Goal: Task Accomplishment & Management: Use online tool/utility

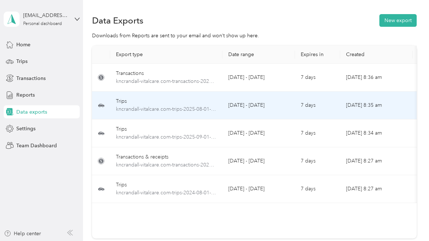
click at [196, 98] on div "Trips" at bounding box center [166, 101] width 101 height 8
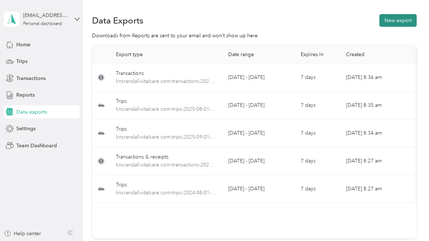
click at [393, 26] on button "New export" at bounding box center [397, 20] width 37 height 13
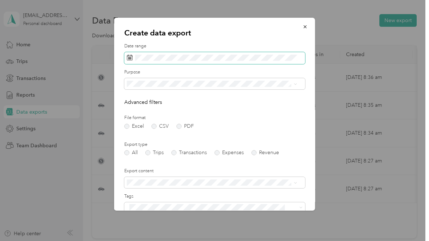
click at [130, 56] on icon at bounding box center [130, 58] width 6 height 6
click at [127, 57] on icon at bounding box center [130, 58] width 6 height 6
click at [130, 58] on icon at bounding box center [130, 58] width 6 height 6
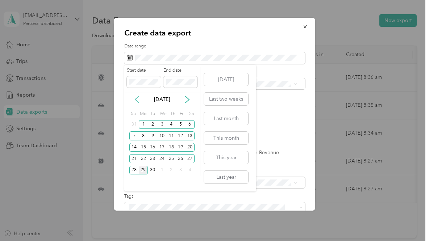
click at [136, 100] on icon at bounding box center [136, 99] width 7 height 7
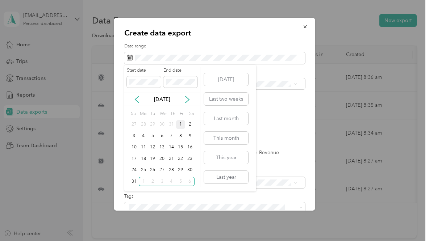
click at [179, 125] on div "1" at bounding box center [180, 124] width 9 height 9
click at [186, 99] on icon at bounding box center [187, 99] width 7 height 7
click at [133, 169] on div "28" at bounding box center [133, 170] width 9 height 9
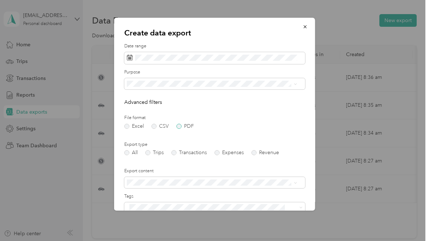
click at [178, 127] on label "PDF" at bounding box center [184, 126] width 17 height 5
click at [147, 153] on label "Trips" at bounding box center [154, 152] width 18 height 5
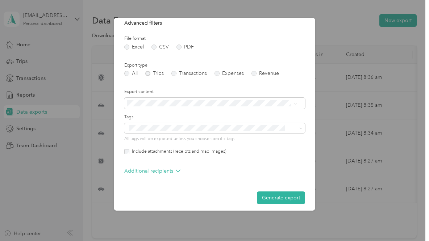
scroll to position [83, 0]
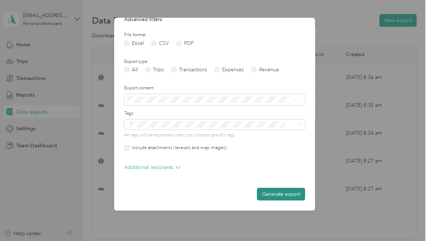
click at [275, 193] on button "Generate export" at bounding box center [281, 194] width 48 height 13
